Goal: Task Accomplishment & Management: Manage account settings

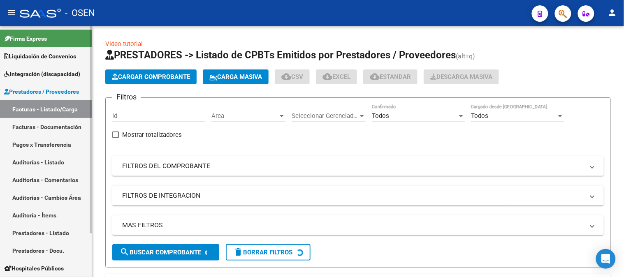
click at [40, 161] on link "Auditorías - Listado" at bounding box center [46, 162] width 92 height 18
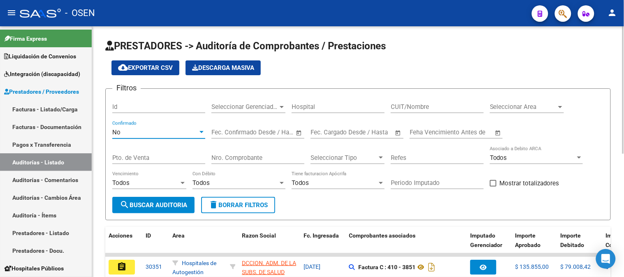
click at [139, 133] on div "No" at bounding box center [155, 132] width 86 height 7
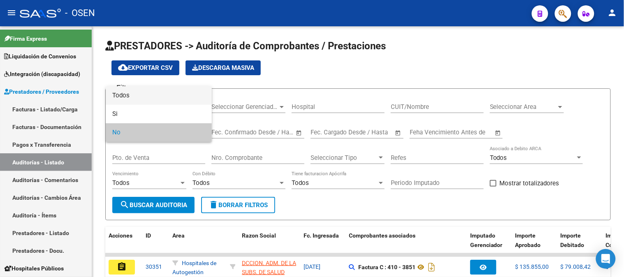
click at [113, 98] on span "Todos" at bounding box center [158, 95] width 93 height 19
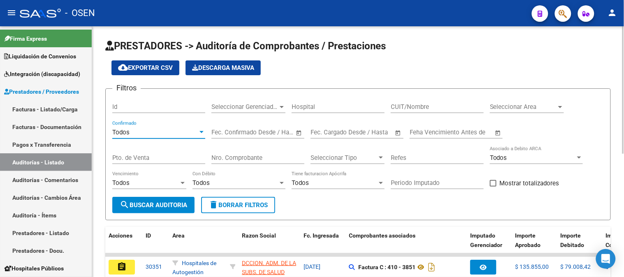
click at [257, 162] on div "Nro. Comprobante" at bounding box center [258, 155] width 93 height 18
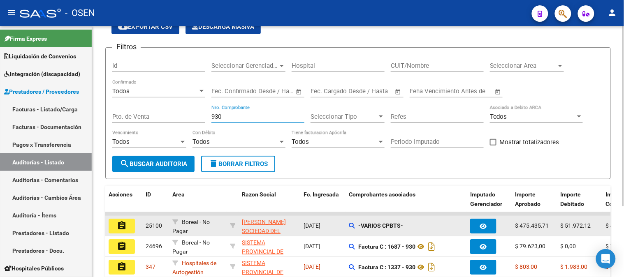
scroll to position [98, 0]
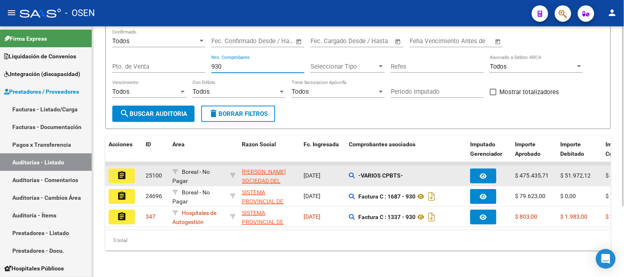
type input "930"
click at [121, 171] on mat-icon "assignment" at bounding box center [122, 176] width 10 height 10
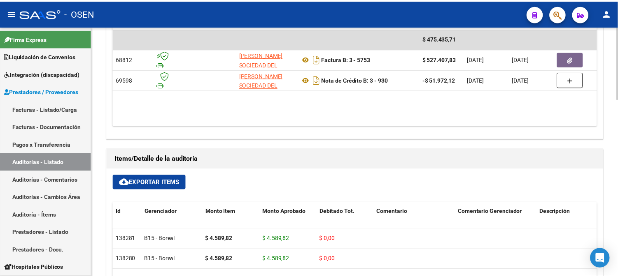
scroll to position [412, 0]
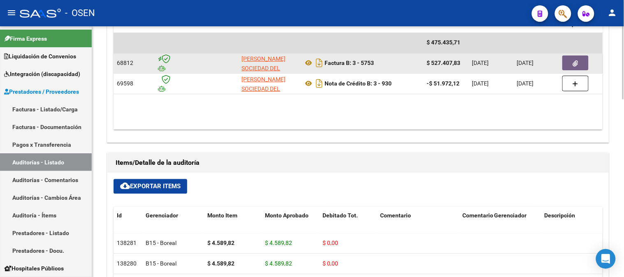
click at [575, 62] on icon "button" at bounding box center [575, 64] width 5 height 6
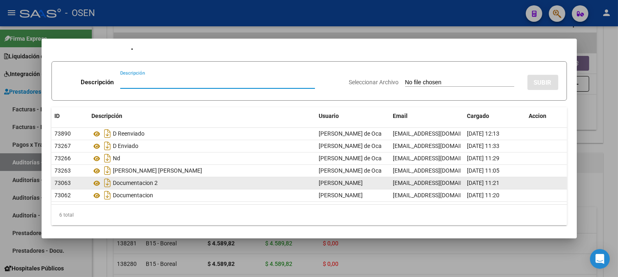
scroll to position [14, 0]
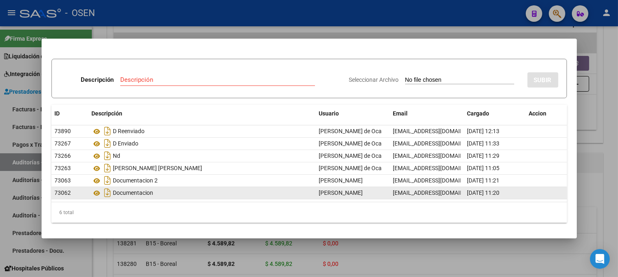
click at [117, 196] on div "Documentacion" at bounding box center [202, 192] width 221 height 13
click at [97, 188] on icon at bounding box center [97, 193] width 11 height 10
